Goal: Check status: Check status

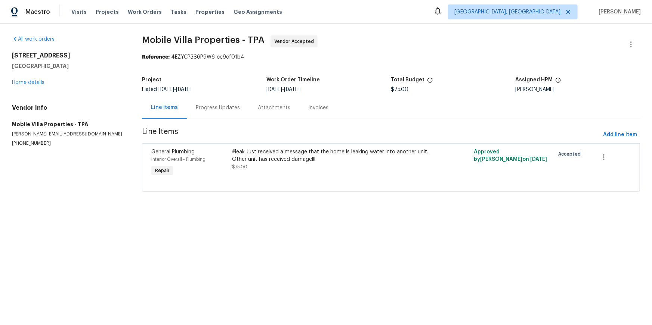
click at [222, 119] on div "Progress Updates" at bounding box center [218, 108] width 62 height 22
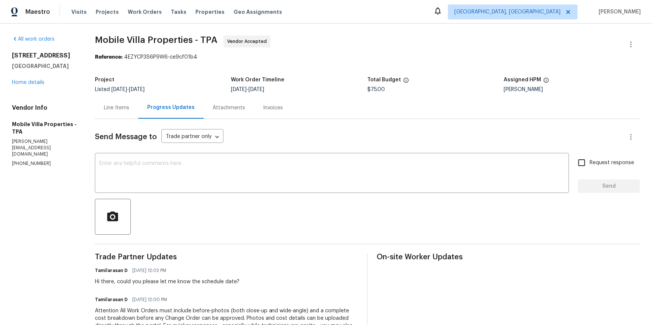
click at [126, 112] on div "Line Items" at bounding box center [116, 107] width 25 height 7
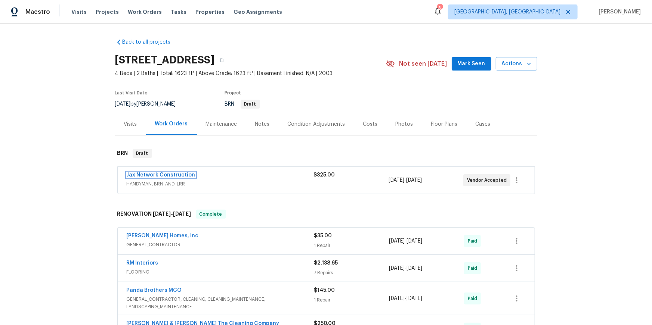
click at [172, 178] on link "Jax Network Construction" at bounding box center [161, 174] width 69 height 5
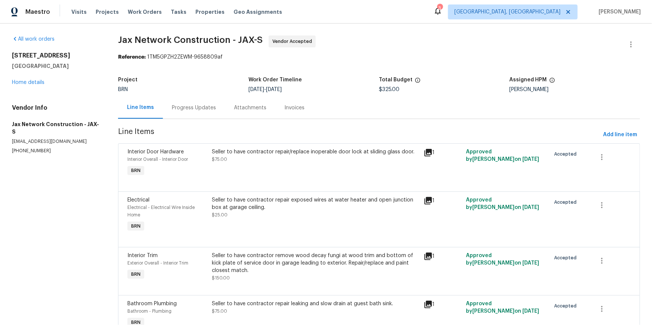
click at [200, 119] on div "Progress Updates" at bounding box center [194, 108] width 62 height 22
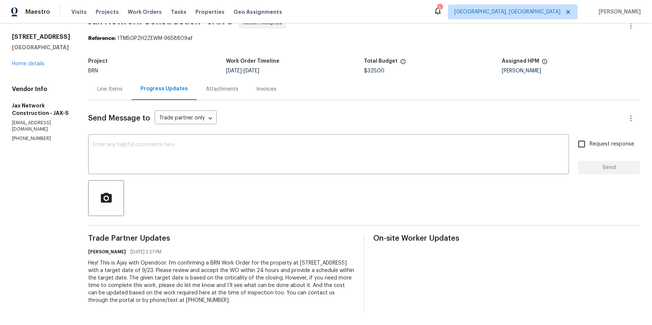
scroll to position [65, 0]
